Goal: Task Accomplishment & Management: Use online tool/utility

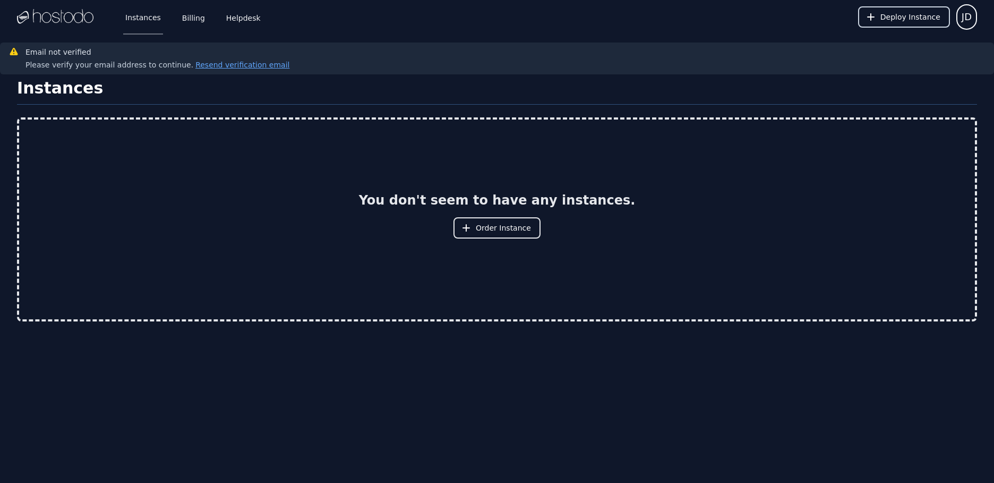
click at [886, 20] on span "Deploy Instance" at bounding box center [910, 17] width 60 height 11
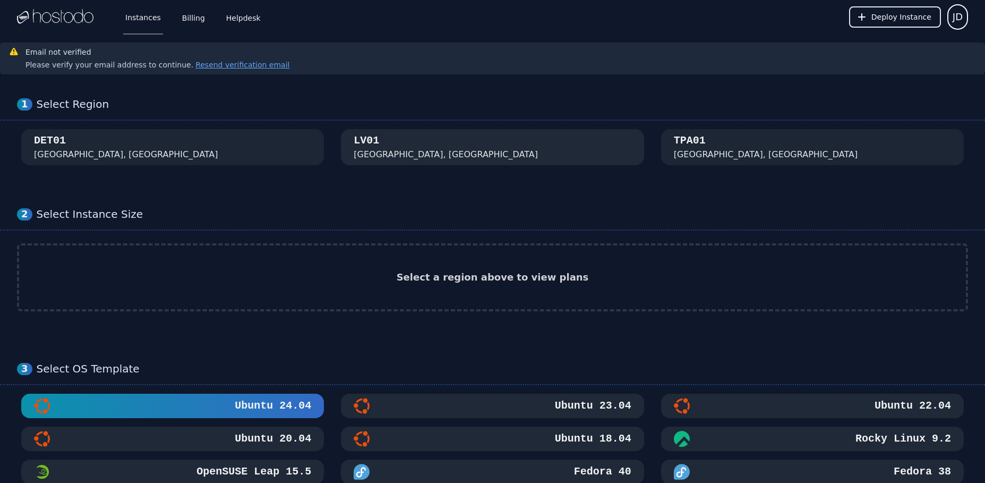
click at [474, 153] on button "[GEOGRAPHIC_DATA], [GEOGRAPHIC_DATA]" at bounding box center [492, 147] width 303 height 36
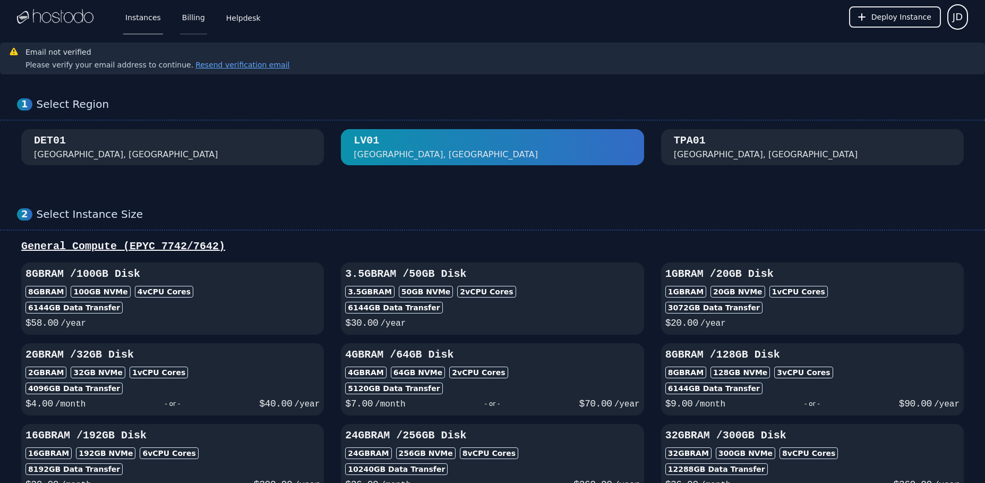
click at [197, 22] on link "Billing" at bounding box center [193, 16] width 27 height 35
